Goal: Check status: Check status

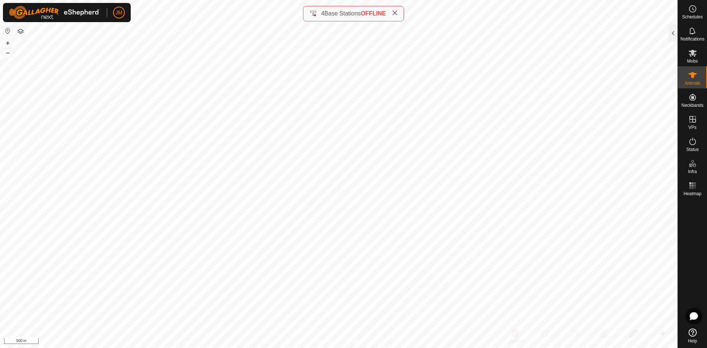
click at [394, 15] on icon at bounding box center [395, 13] width 6 height 6
type input "18444"
type input "-"
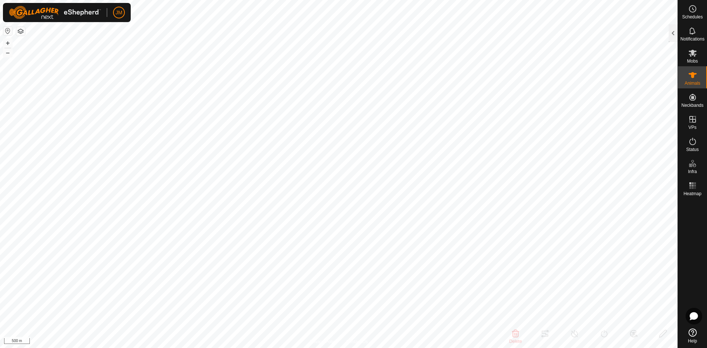
type input "-"
